Goal: Task Accomplishment & Management: Use online tool/utility

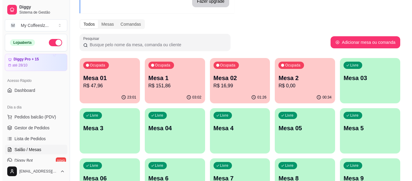
scroll to position [12, 0]
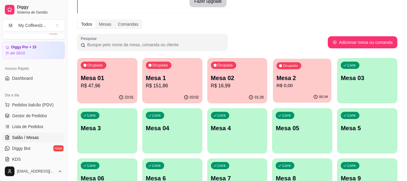
click at [292, 87] on p "R$ 0,00" at bounding box center [303, 85] width 52 height 7
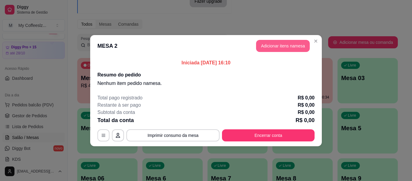
click at [276, 43] on button "Adicionar itens na mesa" at bounding box center [283, 46] width 54 height 12
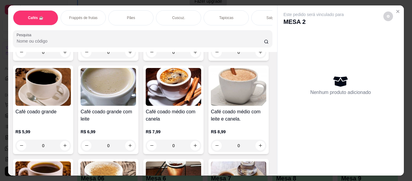
scroll to position [121, 0]
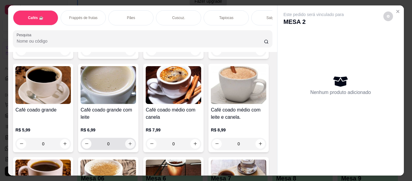
click at [135, 139] on button "increase-product-quantity" at bounding box center [130, 144] width 10 height 10
type input "1"
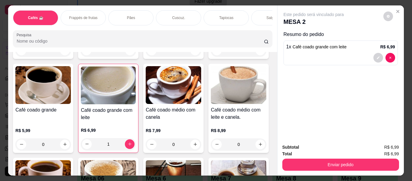
click at [127, 15] on p "Pães" at bounding box center [131, 17] width 8 height 5
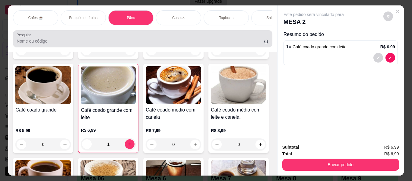
scroll to position [16, 0]
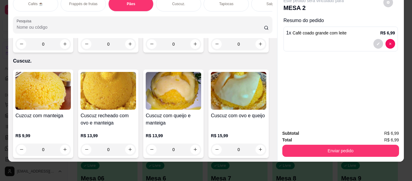
type input "1"
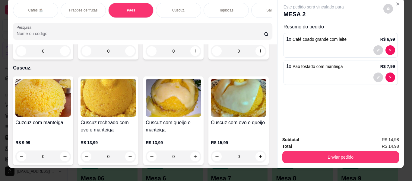
scroll to position [0, 0]
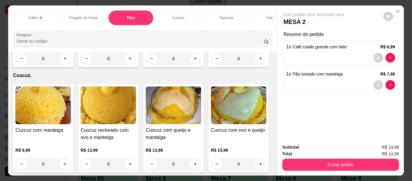
click at [260, 12] on div "Salgados" at bounding box center [273, 17] width 45 height 15
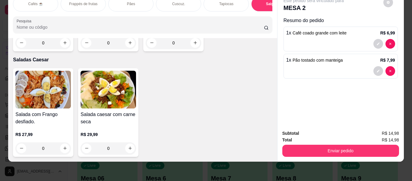
scroll to position [3529, 0]
type input "1"
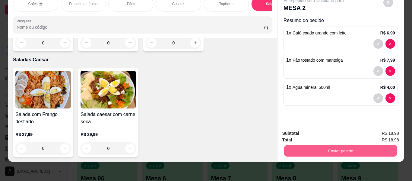
click at [295, 145] on button "Enviar pedido" at bounding box center [340, 151] width 113 height 12
click at [388, 130] on button "Enviar pedido" at bounding box center [383, 130] width 33 height 11
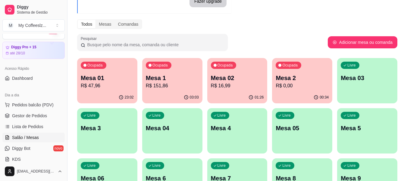
click at [355, 89] on div "Livre Mesa 03" at bounding box center [367, 77] width 60 height 38
click at [360, 95] on div "Livre Mesa 03" at bounding box center [367, 76] width 58 height 37
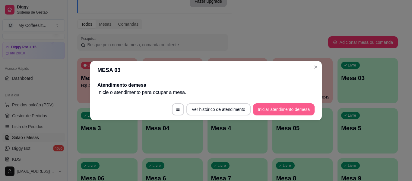
click at [265, 107] on button "Iniciar atendimento de mesa" at bounding box center [284, 109] width 62 height 12
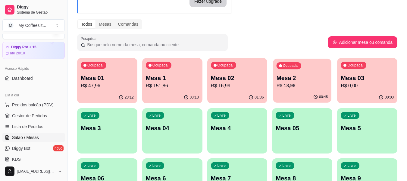
click at [286, 90] on div "Ocupada Mesa 2 R$ 18,98" at bounding box center [302, 74] width 58 height 33
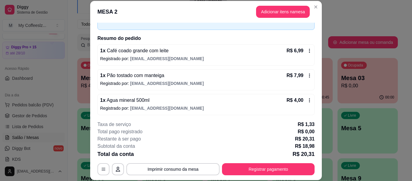
scroll to position [37, 0]
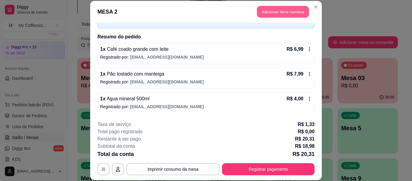
click at [271, 11] on button "Adicionar itens na mesa" at bounding box center [283, 12] width 52 height 12
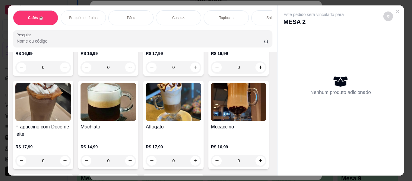
scroll to position [663, 0]
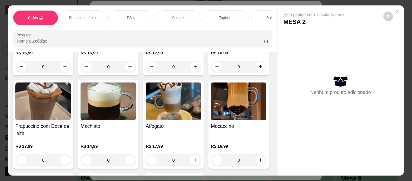
type input "1"
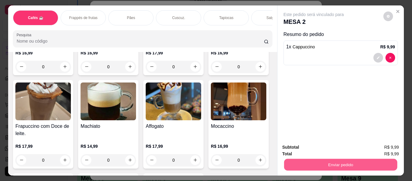
click at [313, 159] on button "Enviar pedido" at bounding box center [340, 165] width 113 height 12
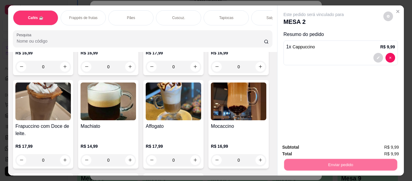
click at [389, 152] on button "Enviar pedido" at bounding box center [383, 146] width 34 height 11
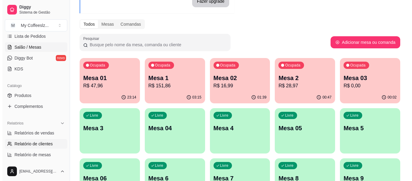
scroll to position [103, 0]
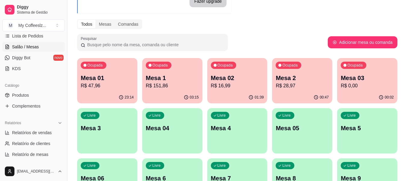
click at [116, 86] on p "R$ 47,96" at bounding box center [107, 85] width 53 height 7
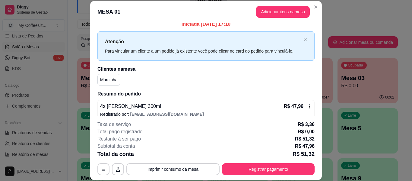
scroll to position [12, 0]
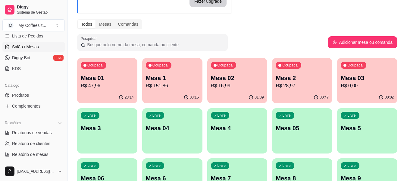
click at [179, 90] on div "Ocupada Mesa 1 R$ 151,86" at bounding box center [172, 74] width 60 height 33
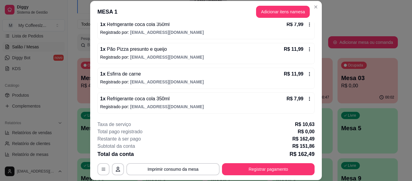
scroll to position [243, 0]
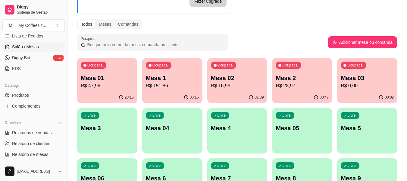
click at [247, 101] on div "01:39" at bounding box center [237, 97] width 60 height 12
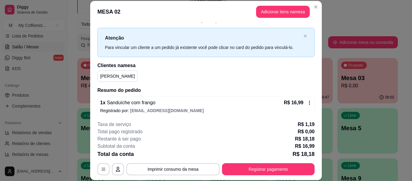
scroll to position [12, 0]
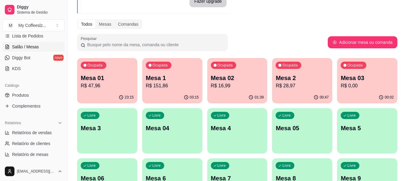
click at [301, 97] on div "00:47" at bounding box center [302, 97] width 60 height 12
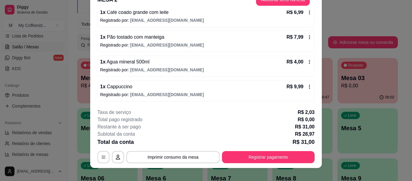
scroll to position [18, 0]
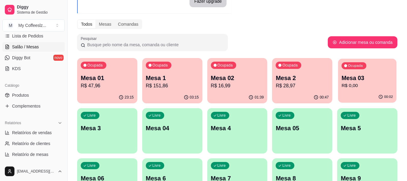
click at [361, 87] on p "R$ 0,00" at bounding box center [368, 85] width 52 height 7
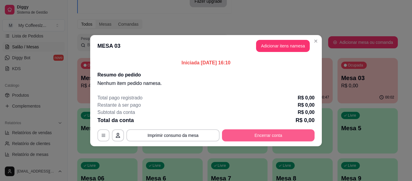
click at [250, 131] on button "Encerrar conta" at bounding box center [268, 135] width 93 height 12
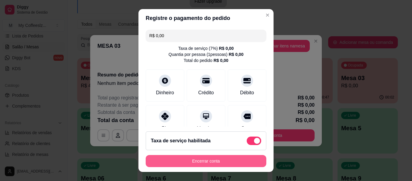
click at [220, 159] on button "Encerrar conta" at bounding box center [206, 161] width 121 height 12
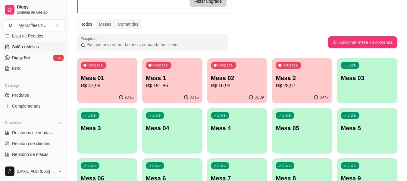
click at [294, 96] on div "00:47" at bounding box center [302, 97] width 60 height 12
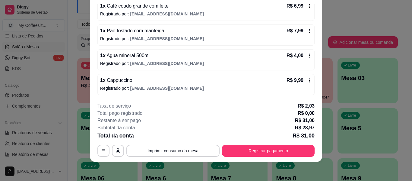
scroll to position [0, 0]
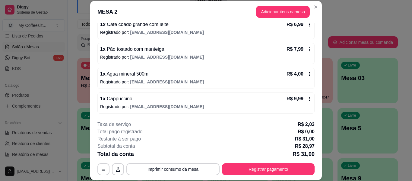
click at [215, 101] on div "1 x Cappuccino R$ 9,99" at bounding box center [206, 98] width 212 height 7
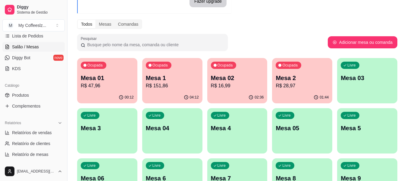
click at [367, 89] on div "Livre Mesa 03" at bounding box center [367, 77] width 60 height 38
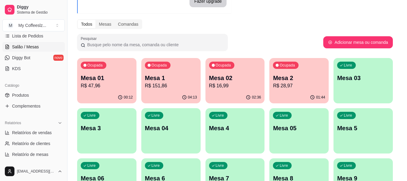
click at [367, 89] on div "Livre Mesa 03" at bounding box center [363, 77] width 59 height 38
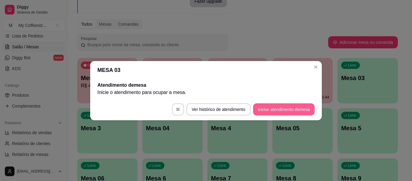
click at [290, 106] on button "Iniciar atendimento de mesa" at bounding box center [284, 109] width 62 height 12
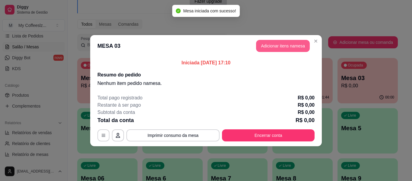
click at [274, 46] on button "Adicionar itens na mesa" at bounding box center [283, 46] width 54 height 12
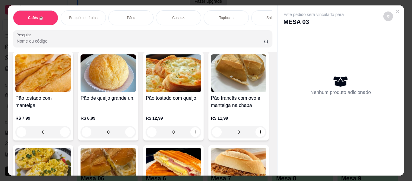
scroll to position [965, 0]
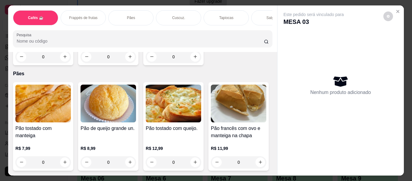
type input "1"
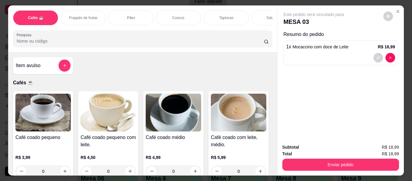
scroll to position [30, 0]
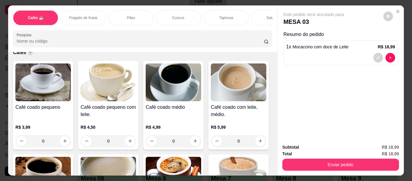
click at [266, 15] on p "Salgados" at bounding box center [273, 17] width 15 height 5
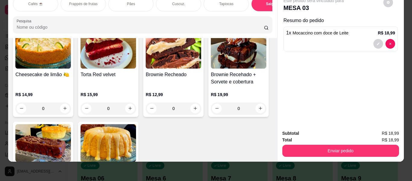
scroll to position [2684, 0]
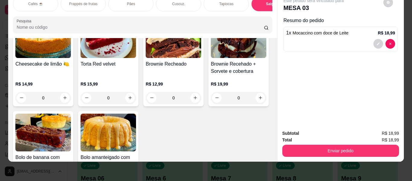
type input "1"
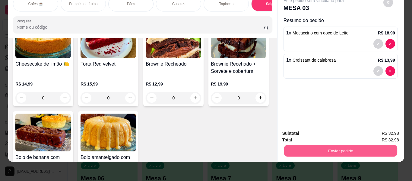
click at [323, 145] on button "Enviar pedido" at bounding box center [340, 151] width 113 height 12
click at [380, 134] on button "Enviar pedido" at bounding box center [383, 130] width 34 height 11
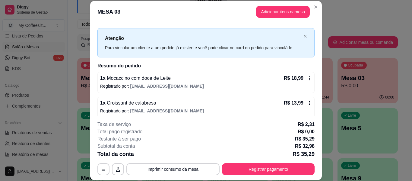
scroll to position [12, 0]
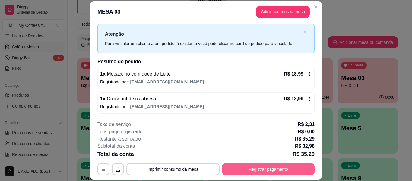
click at [262, 166] on button "Registrar pagamento" at bounding box center [268, 169] width 93 height 12
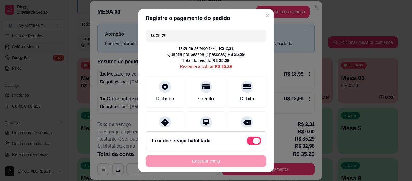
click at [247, 140] on span at bounding box center [254, 140] width 14 height 8
click at [246, 142] on input "checkbox" at bounding box center [248, 144] width 4 height 4
checkbox input "true"
type input "R$ 32,98"
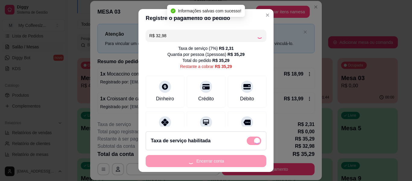
checkbox input "false"
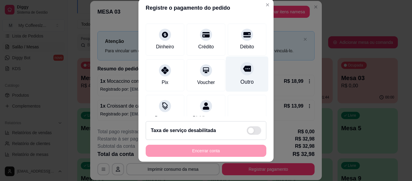
scroll to position [26, 0]
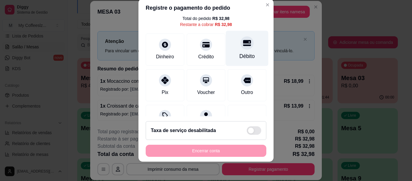
click at [243, 45] on icon at bounding box center [247, 43] width 8 height 6
type input "R$ 0,00"
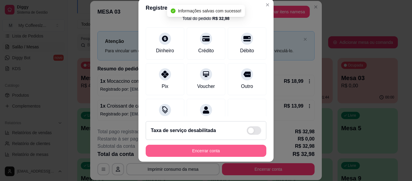
click at [212, 149] on button "Encerrar conta" at bounding box center [206, 150] width 121 height 12
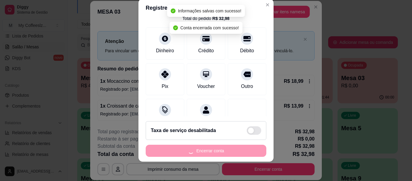
scroll to position [0, 0]
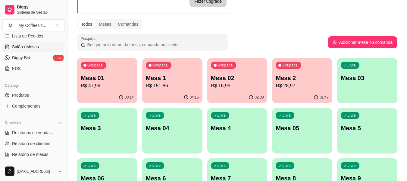
click at [377, 70] on div "Livre Mesa 03" at bounding box center [367, 77] width 60 height 38
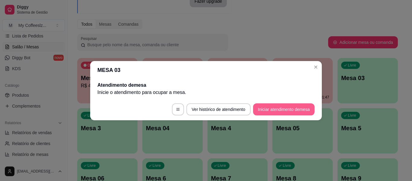
click at [288, 109] on button "Iniciar atendimento de mesa" at bounding box center [284, 109] width 62 height 12
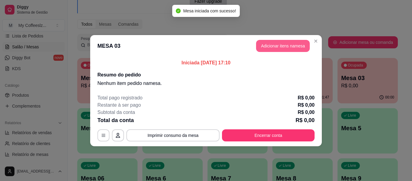
click at [280, 46] on button "Adicionar itens na mesa" at bounding box center [283, 46] width 54 height 12
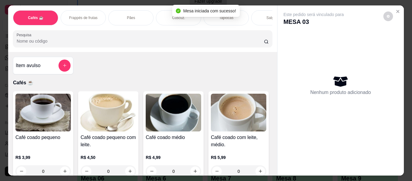
click at [261, 12] on div "Salgados" at bounding box center [273, 17] width 45 height 15
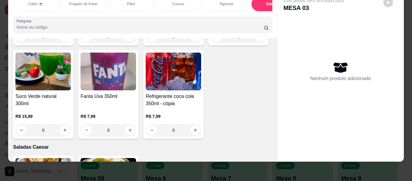
scroll to position [3316, 0]
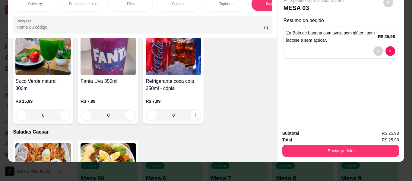
type input "3"
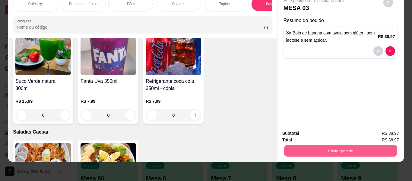
click at [304, 145] on button "Enviar pedido" at bounding box center [340, 151] width 113 height 12
click at [376, 128] on button "Enviar pedido" at bounding box center [383, 130] width 34 height 11
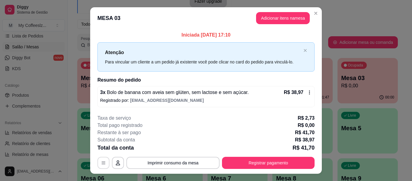
click at [105, 162] on button "button" at bounding box center [103, 162] width 12 height 12
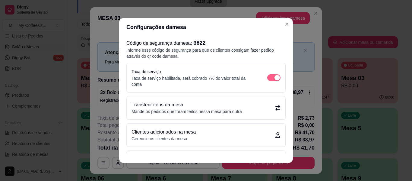
click at [267, 77] on button "button" at bounding box center [273, 77] width 13 height 7
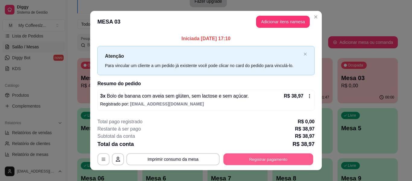
click at [258, 159] on button "Registrar pagamento" at bounding box center [268, 159] width 90 height 12
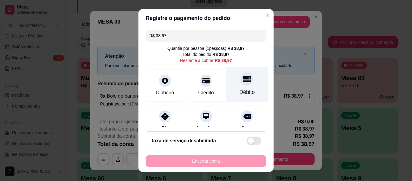
click at [239, 87] on div "Débito" at bounding box center [247, 84] width 43 height 35
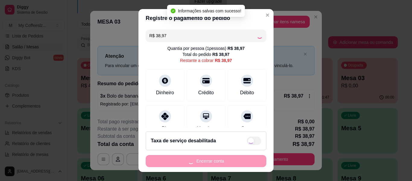
type input "R$ 0,00"
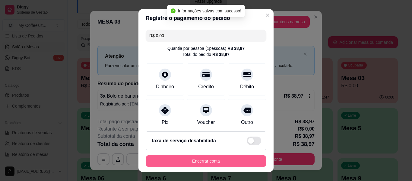
click at [207, 156] on button "Encerrar conta" at bounding box center [206, 161] width 121 height 12
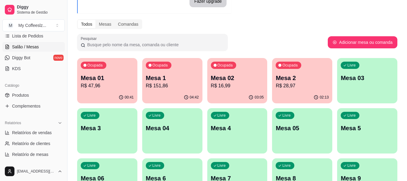
click at [293, 83] on p "R$ 28,97" at bounding box center [302, 85] width 53 height 7
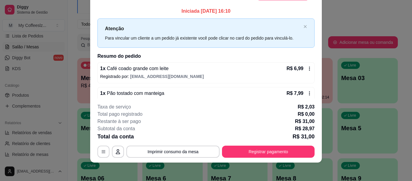
scroll to position [18, 0]
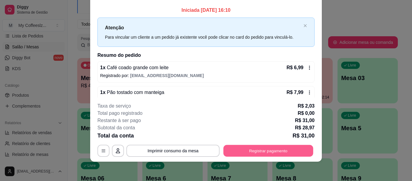
click at [229, 150] on button "Registrar pagamento" at bounding box center [268, 151] width 90 height 12
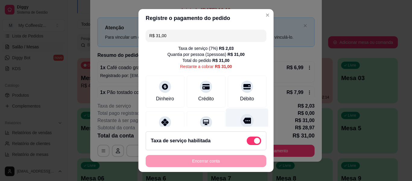
drag, startPoint x: 232, startPoint y: 96, endPoint x: 220, endPoint y: 118, distance: 25.1
click at [240, 96] on div "Débito" at bounding box center [247, 98] width 14 height 7
type input "R$ 0,00"
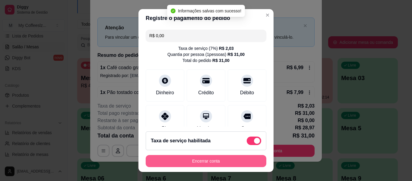
click at [182, 163] on button "Encerrar conta" at bounding box center [206, 161] width 121 height 12
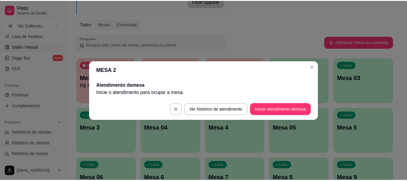
scroll to position [0, 0]
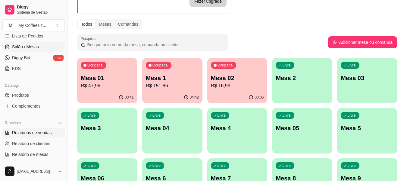
click at [33, 132] on span "Relatórios de vendas" at bounding box center [32, 132] width 40 height 6
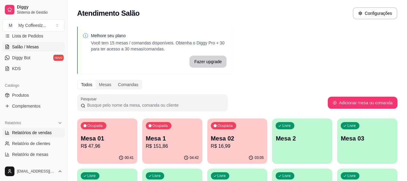
select select "ALL"
select select "0"
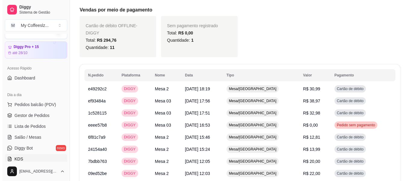
scroll to position [12, 0]
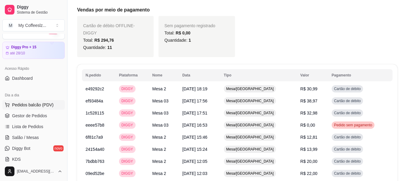
click at [36, 105] on span "Pedidos balcão (PDV)" at bounding box center [33, 105] width 42 height 6
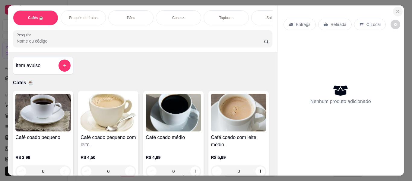
click at [395, 9] on icon "Close" at bounding box center [397, 11] width 5 height 5
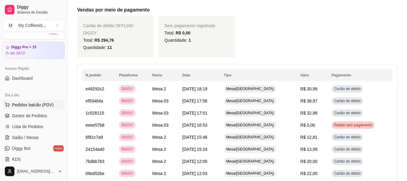
click at [22, 105] on span "Pedidos balcão (PDV)" at bounding box center [33, 105] width 42 height 6
